Goal: Navigation & Orientation: Find specific page/section

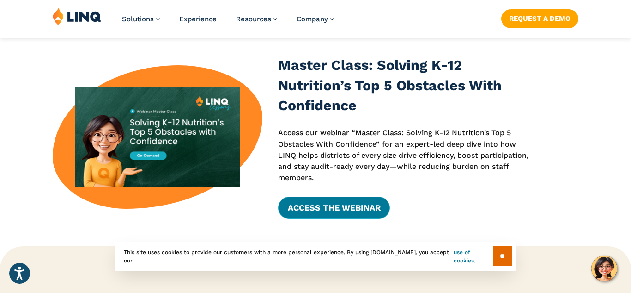
click at [360, 208] on link "Access the Webinar" at bounding box center [333, 207] width 111 height 22
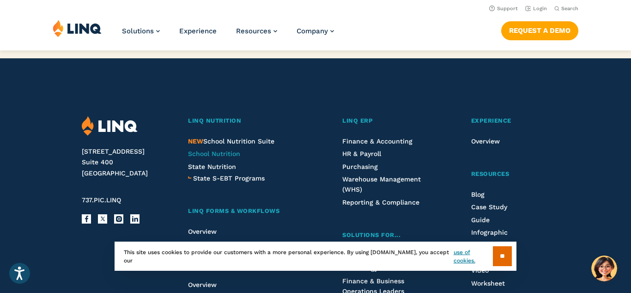
scroll to position [1014, 0]
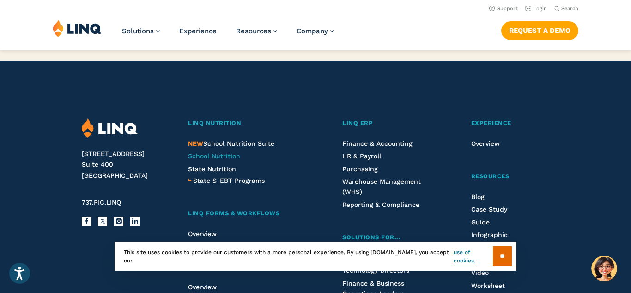
click at [230, 152] on span "School Nutrition" at bounding box center [214, 155] width 52 height 7
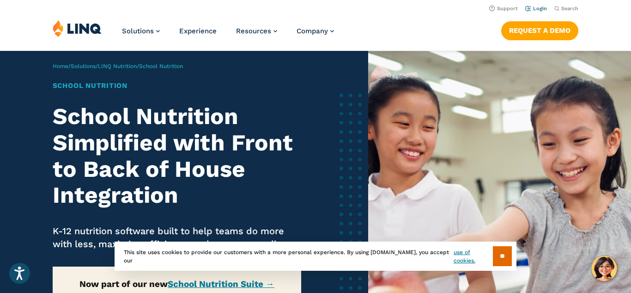
click at [538, 8] on link "Login" at bounding box center [536, 9] width 22 height 6
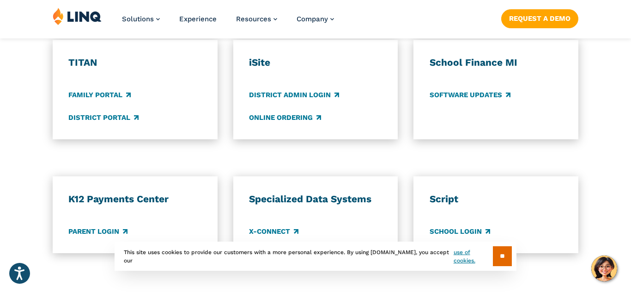
scroll to position [732, 0]
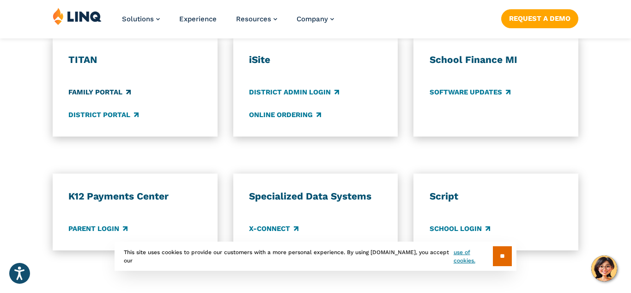
click at [117, 87] on link "Family Portal" at bounding box center [99, 92] width 62 height 10
